Goal: Task Accomplishment & Management: Use online tool/utility

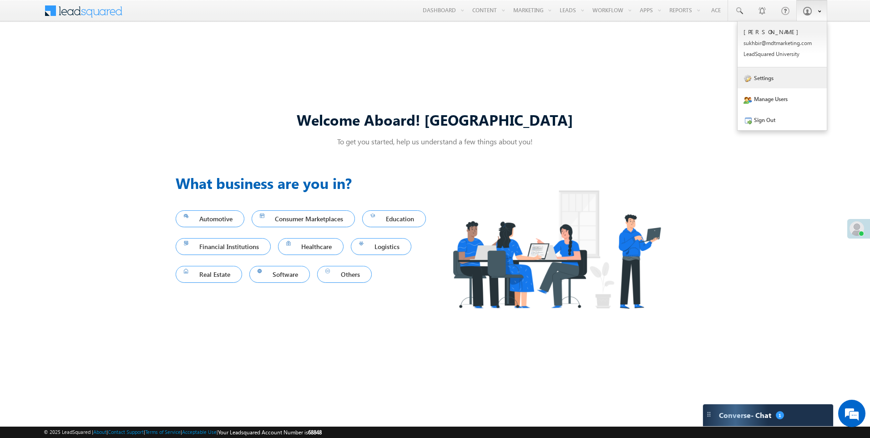
click at [772, 79] on link "Settings" at bounding box center [781, 77] width 89 height 21
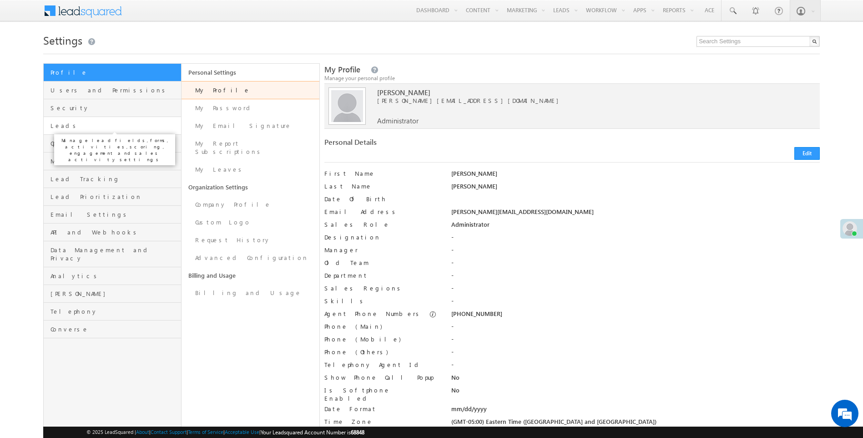
click at [64, 126] on span "Leads" at bounding box center [114, 125] width 128 height 8
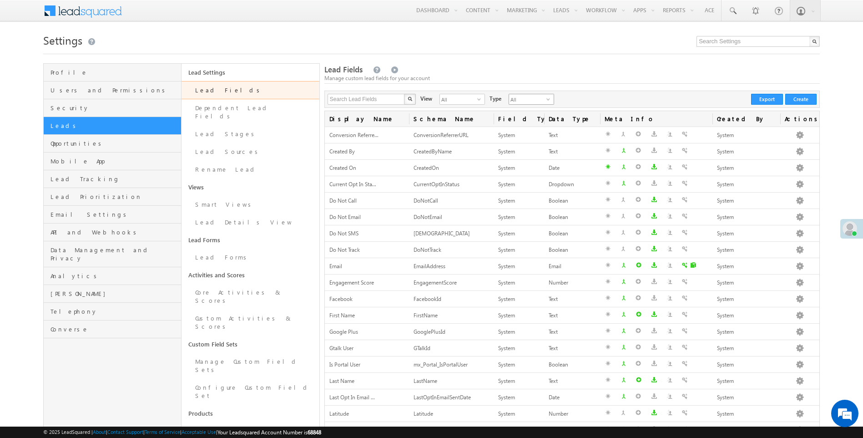
click at [546, 99] on span "select" at bounding box center [549, 98] width 7 height 5
click at [479, 97] on div "All select" at bounding box center [461, 99] width 45 height 11
click at [477, 100] on span "select" at bounding box center [480, 98] width 7 height 5
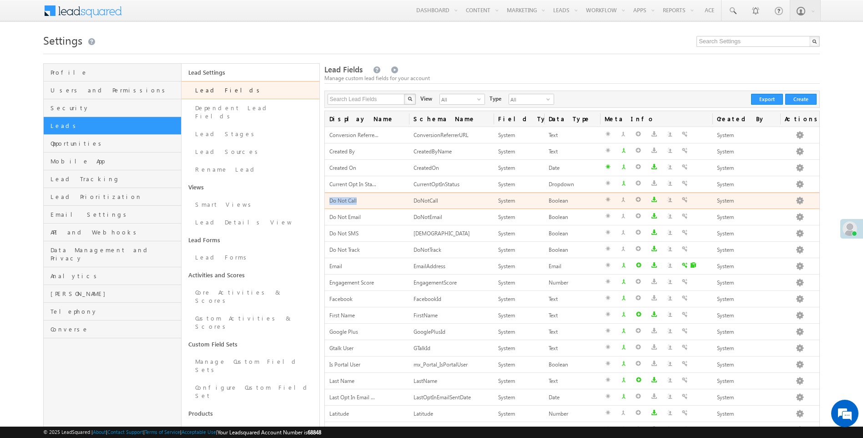
drag, startPoint x: 329, startPoint y: 201, endPoint x: 358, endPoint y: 202, distance: 29.1
click at [358, 202] on div "Do Not Call" at bounding box center [366, 201] width 75 height 10
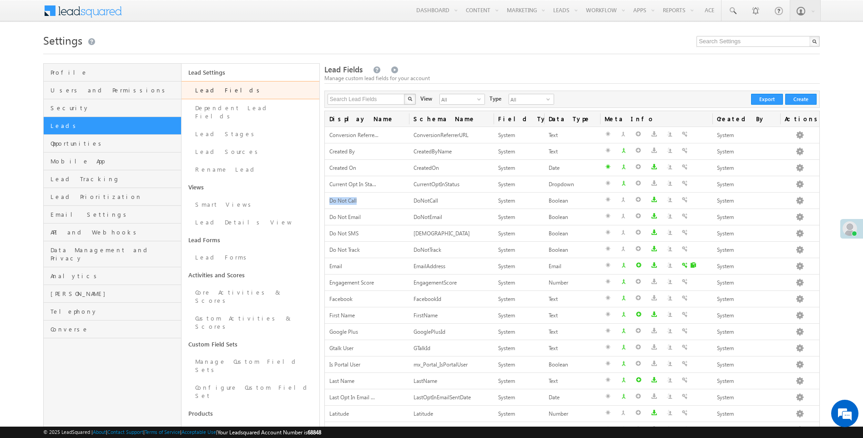
drag, startPoint x: 594, startPoint y: 31, endPoint x: 550, endPoint y: 26, distance: 44.4
click at [0, 0] on link "Automation" at bounding box center [0, 0] width 0 height 0
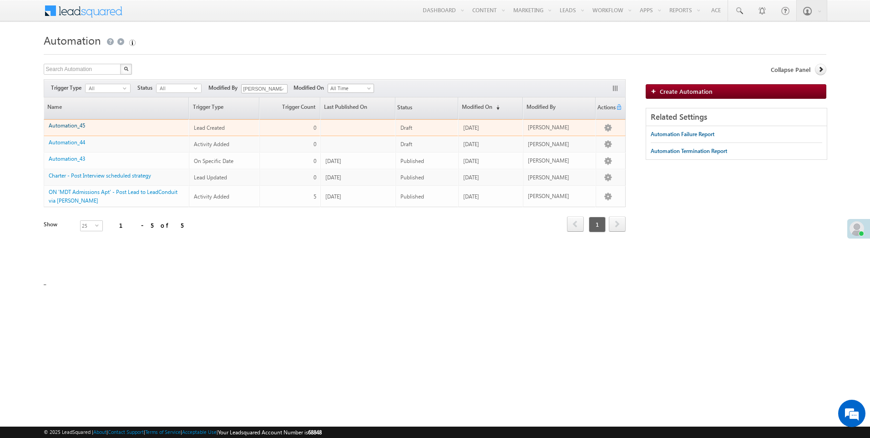
click at [67, 126] on link "Automation_45" at bounding box center [67, 125] width 36 height 7
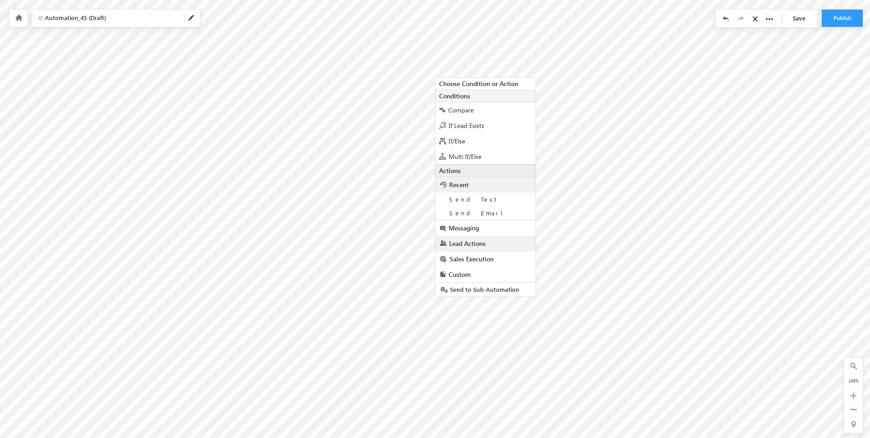
click at [455, 241] on span "Lead Actions" at bounding box center [467, 243] width 36 height 9
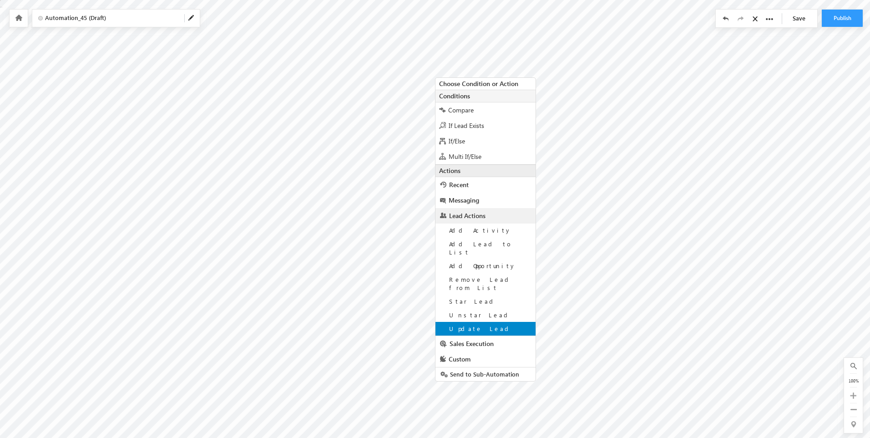
click at [460, 324] on span "Update Lead" at bounding box center [480, 328] width 63 height 8
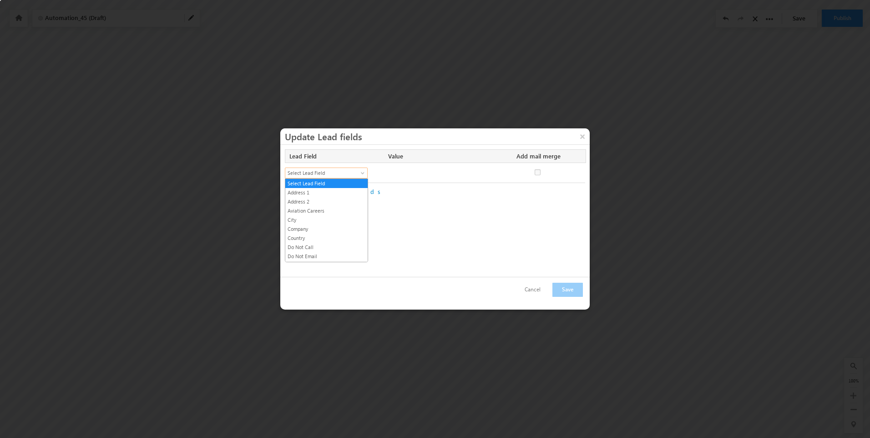
click at [364, 172] on span at bounding box center [363, 174] width 7 height 7
click at [336, 193] on link "Address 1" at bounding box center [326, 192] width 82 height 8
click at [362, 172] on span at bounding box center [363, 174] width 7 height 7
click at [327, 248] on link "Do Not Call" at bounding box center [326, 247] width 82 height 8
checkbox input "false"
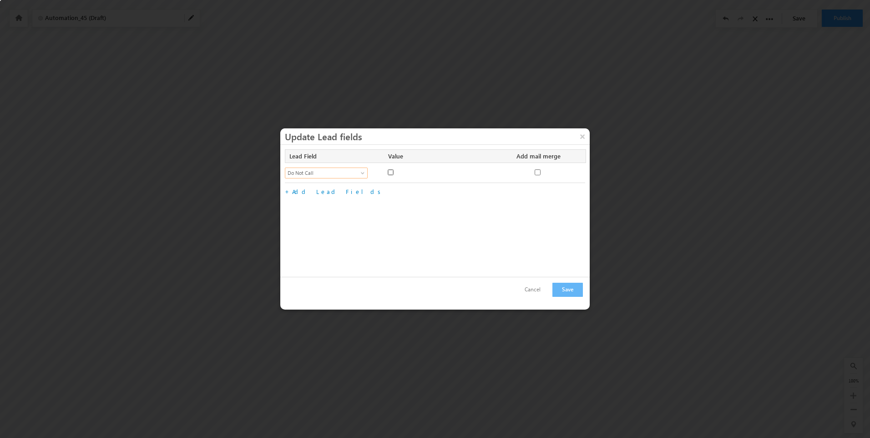
click at [391, 172] on input "Do Not Call" at bounding box center [390, 172] width 6 height 6
checkbox input "true"
click at [577, 294] on button "Save" at bounding box center [567, 289] width 30 height 14
click at [577, 138] on button "×" at bounding box center [582, 136] width 15 height 16
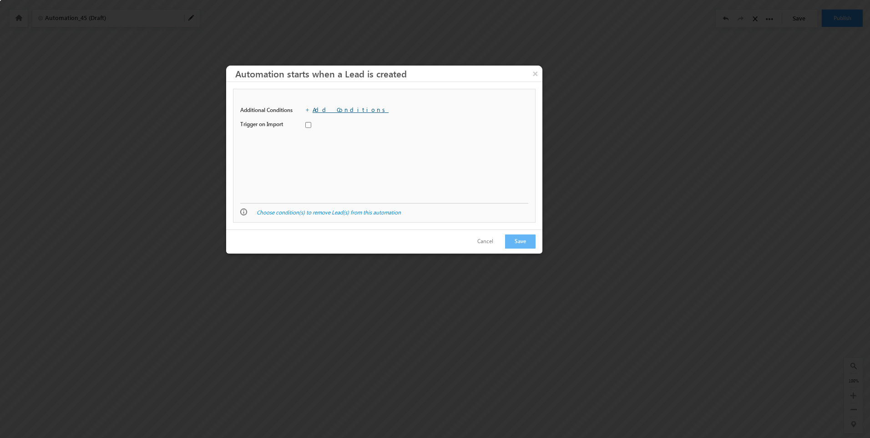
click at [332, 110] on link "Add Conditions" at bounding box center [350, 110] width 76 height 8
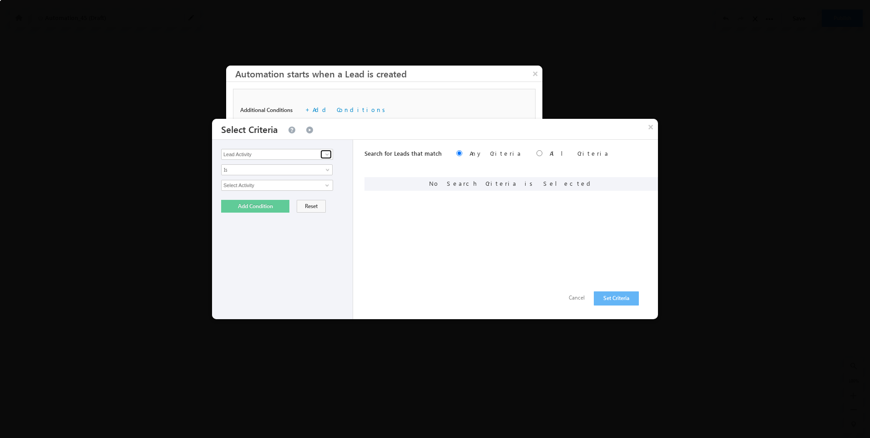
click at [327, 152] on span at bounding box center [326, 154] width 7 height 7
click at [244, 170] on link "Owner" at bounding box center [277, 173] width 112 height 10
type input "Owner"
click at [278, 186] on span "None Selected" at bounding box center [272, 185] width 103 height 10
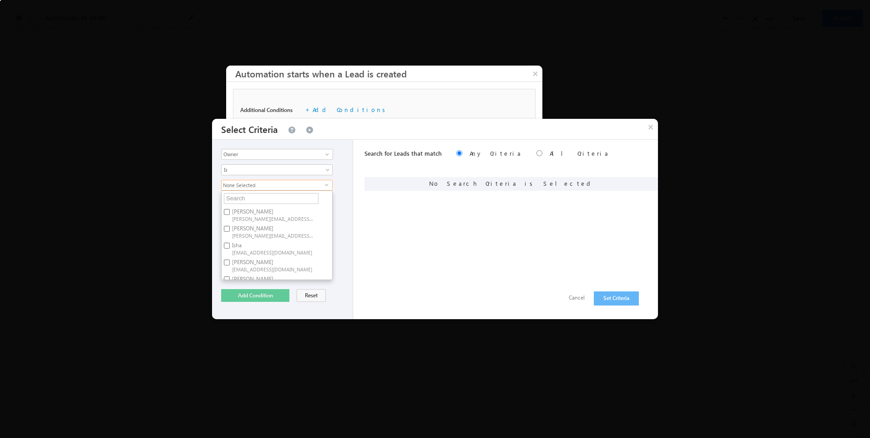
scroll to position [45, 0]
click at [264, 271] on span "sukhbir@mdtmarketing.com" at bounding box center [273, 274] width 82 height 7
click at [230, 270] on input "Sukhbir Kalsi sukhbir@mdtmarketing.com" at bounding box center [227, 268] width 6 height 6
checkbox input "true"
click at [345, 223] on div "Lead Activity Task Sales Group Prospect Id Address 1 Address 2 Aviation Careers…" at bounding box center [282, 229] width 141 height 179
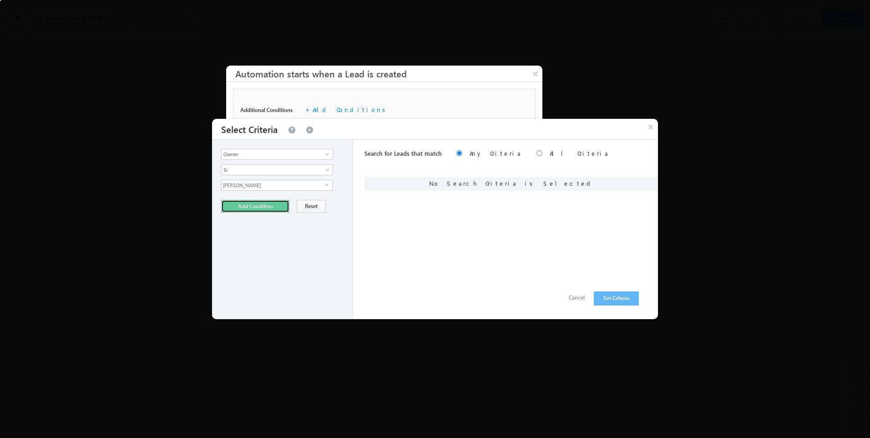
click at [252, 208] on button "Add Condition" at bounding box center [255, 206] width 68 height 13
click at [622, 299] on button "Set Criteria" at bounding box center [616, 298] width 45 height 14
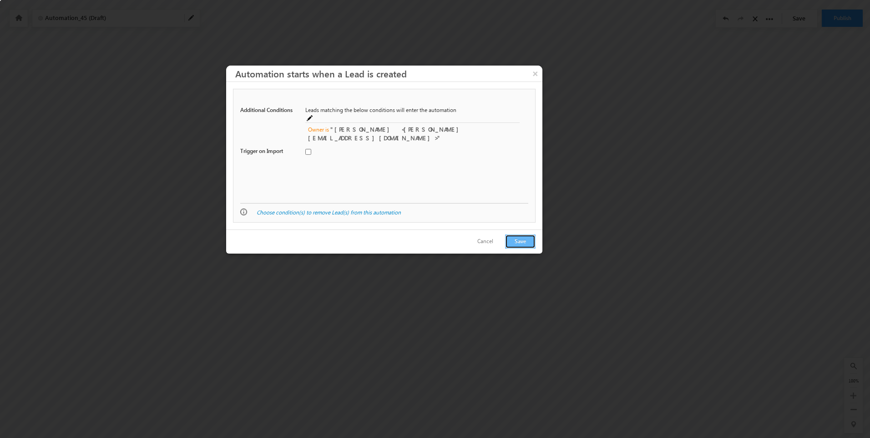
click at [528, 241] on button "Save" at bounding box center [520, 241] width 30 height 14
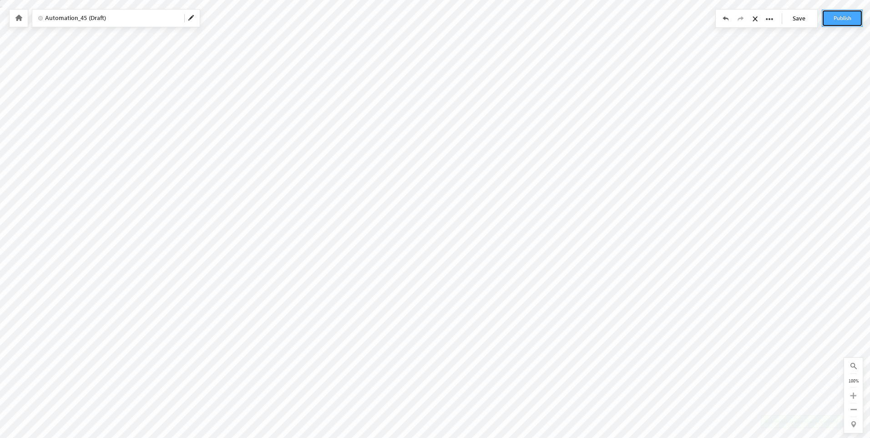
click at [837, 16] on button "Publish" at bounding box center [841, 18] width 41 height 17
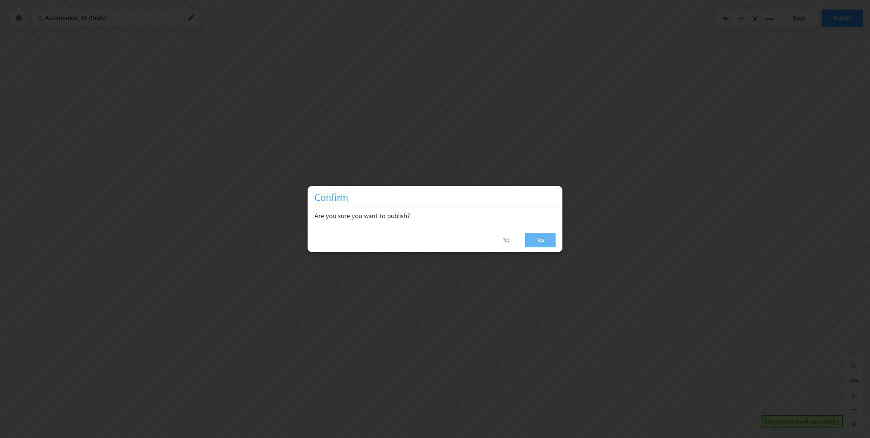
click at [546, 240] on link "Yes" at bounding box center [540, 240] width 30 height 14
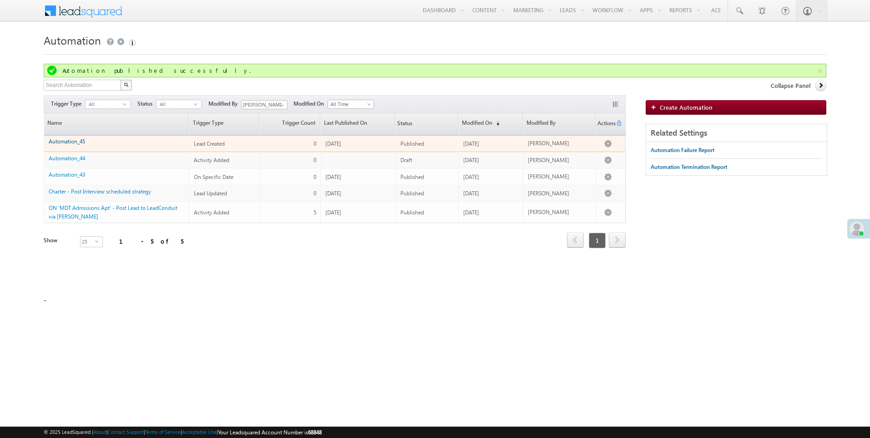
click at [74, 143] on link "Automation_45" at bounding box center [67, 141] width 36 height 7
